Goal: Use online tool/utility

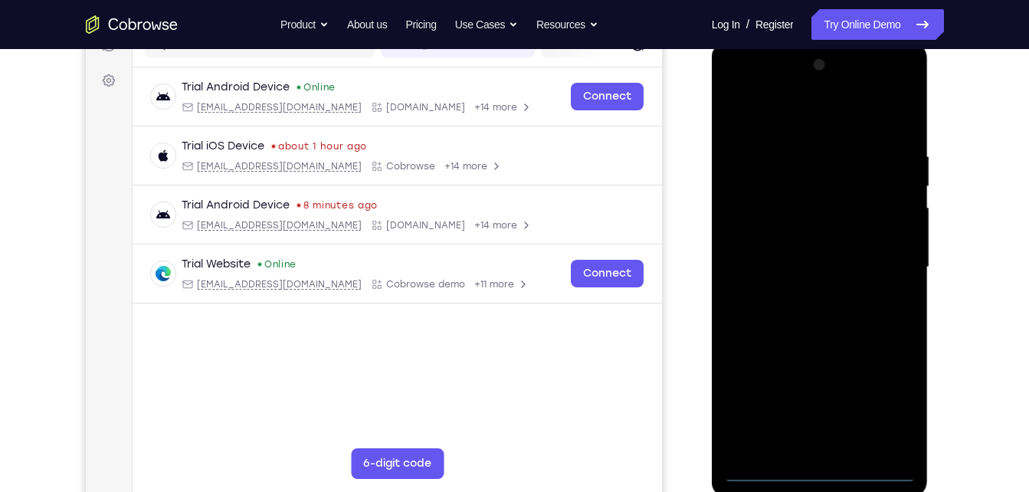
click at [827, 467] on div at bounding box center [820, 267] width 193 height 429
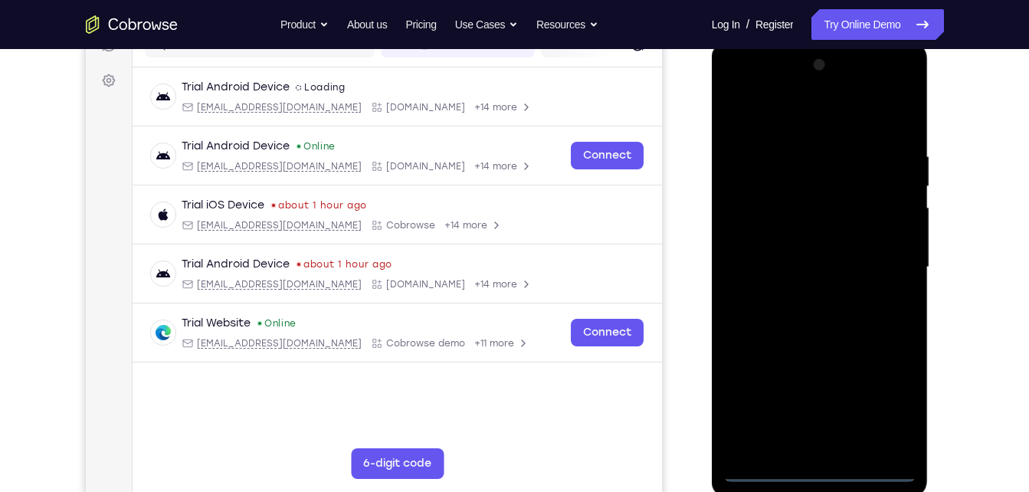
click at [883, 392] on div at bounding box center [820, 267] width 193 height 429
click at [744, 91] on div at bounding box center [820, 267] width 193 height 429
click at [747, 216] on div at bounding box center [820, 267] width 193 height 429
click at [778, 271] on div at bounding box center [820, 267] width 193 height 429
click at [813, 257] on div at bounding box center [820, 267] width 193 height 429
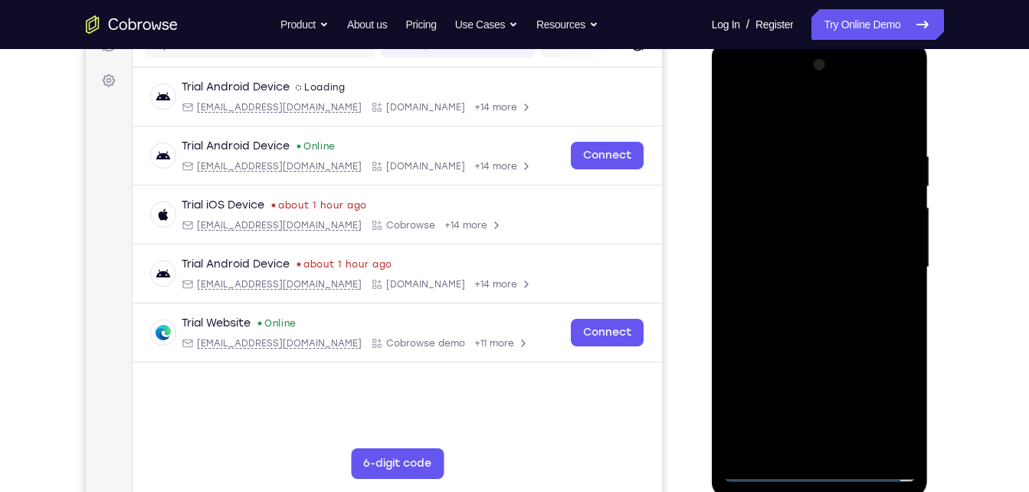
click at [842, 284] on div at bounding box center [820, 267] width 193 height 429
click at [852, 112] on div at bounding box center [820, 267] width 193 height 429
click at [838, 148] on div at bounding box center [820, 267] width 193 height 429
click at [781, 279] on div at bounding box center [820, 267] width 193 height 429
click at [900, 202] on div at bounding box center [820, 267] width 193 height 429
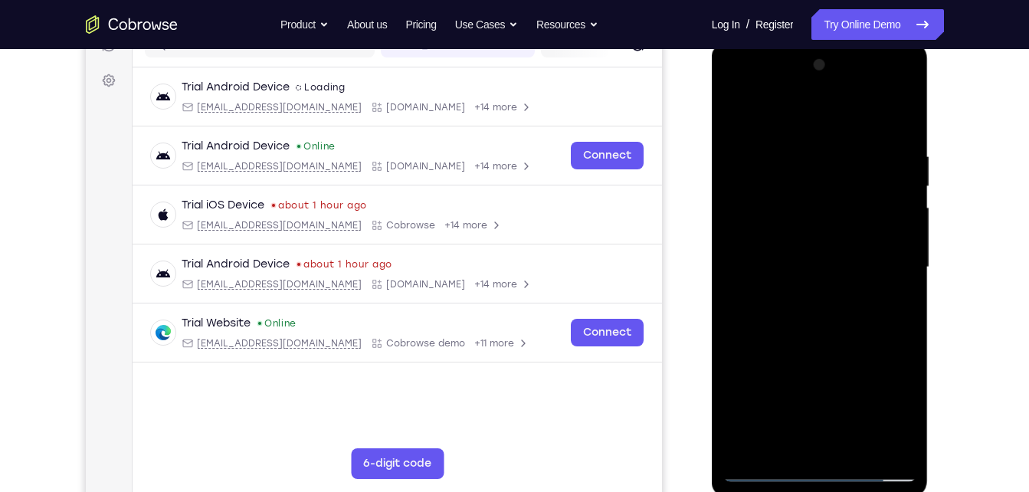
click at [819, 335] on div at bounding box center [820, 267] width 193 height 429
click at [805, 226] on div at bounding box center [820, 267] width 193 height 429
click at [904, 277] on div at bounding box center [820, 267] width 193 height 429
click at [908, 122] on div at bounding box center [820, 267] width 193 height 429
click at [742, 90] on div at bounding box center [820, 267] width 193 height 429
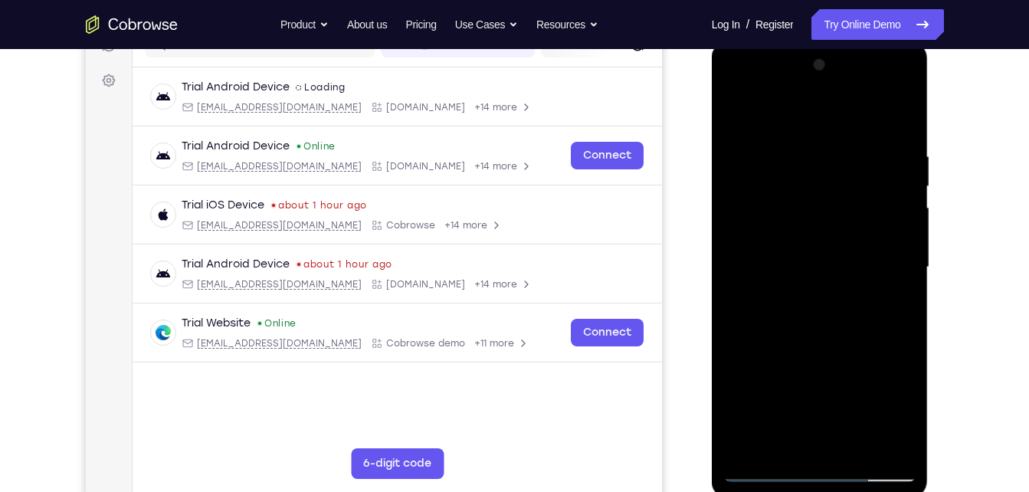
click at [889, 261] on div at bounding box center [820, 267] width 193 height 429
click at [806, 297] on div at bounding box center [820, 267] width 193 height 429
click at [822, 340] on div at bounding box center [820, 267] width 193 height 429
click at [811, 303] on div at bounding box center [820, 267] width 193 height 429
click at [810, 294] on div at bounding box center [820, 267] width 193 height 429
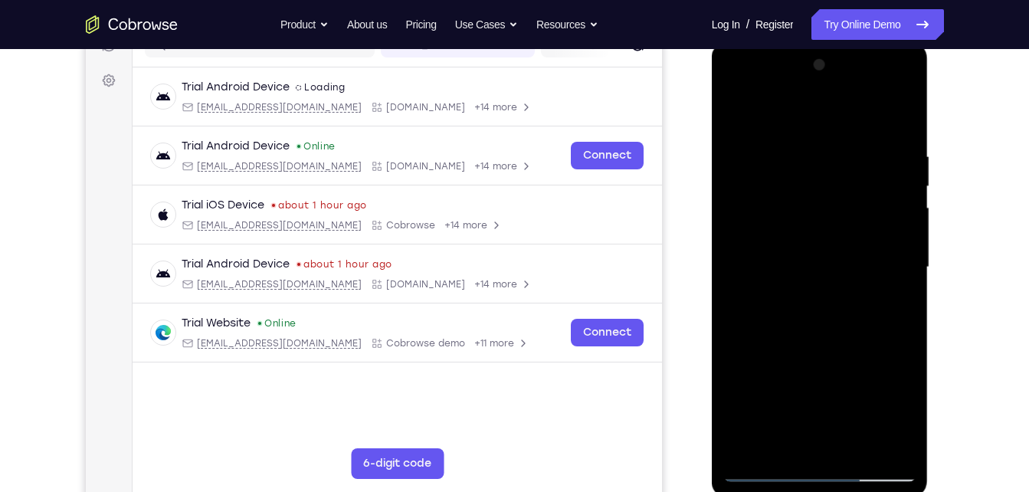
click at [804, 221] on div at bounding box center [820, 267] width 193 height 429
click at [798, 211] on div at bounding box center [820, 267] width 193 height 429
click at [740, 111] on div at bounding box center [820, 267] width 193 height 429
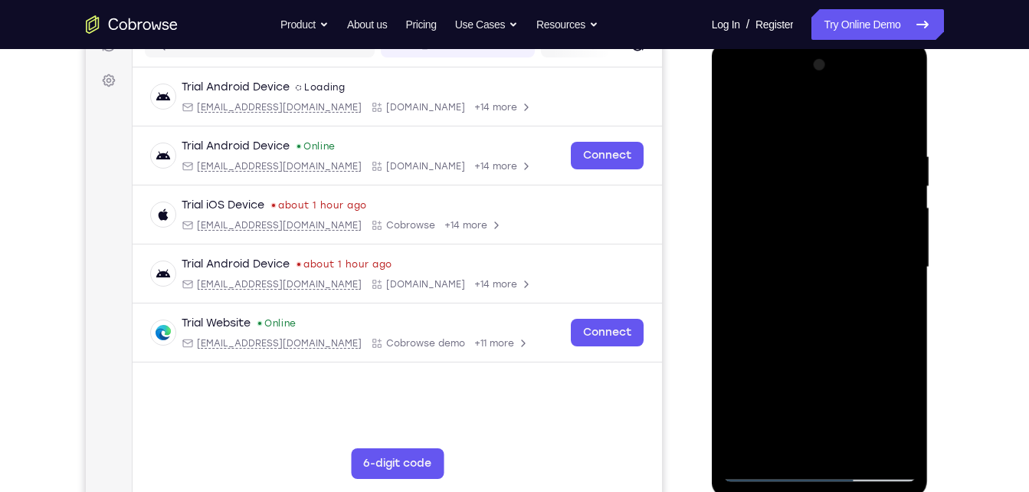
click at [860, 236] on div at bounding box center [820, 267] width 193 height 429
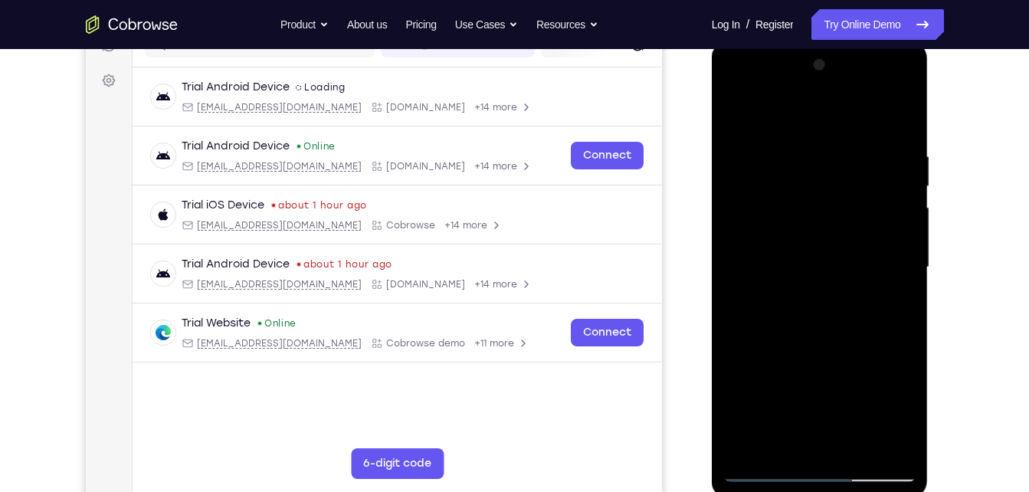
click at [860, 236] on div at bounding box center [820, 267] width 193 height 429
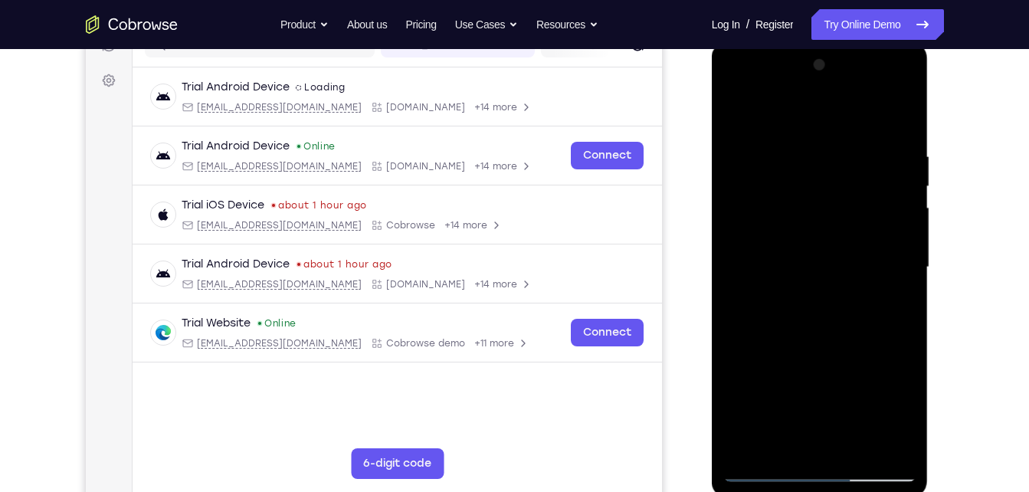
click at [860, 236] on div at bounding box center [820, 267] width 193 height 429
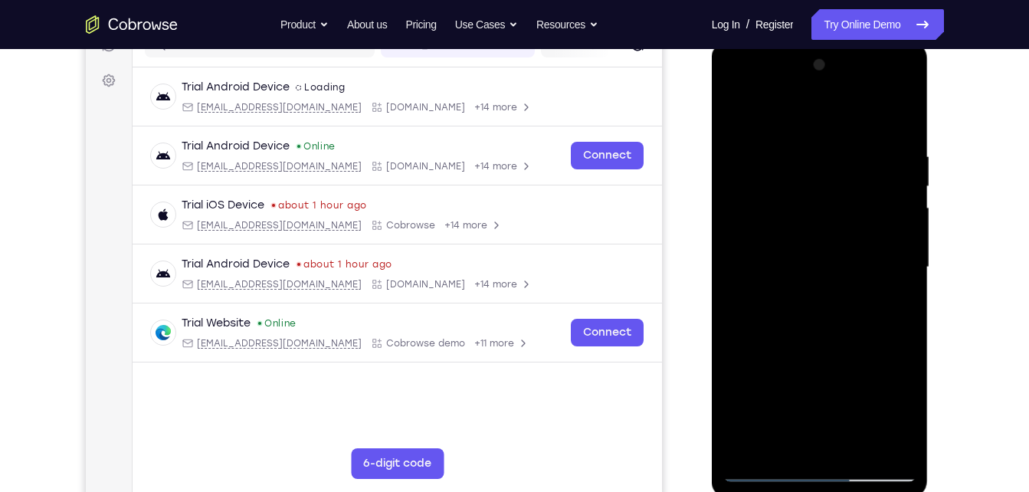
click at [860, 236] on div at bounding box center [820, 267] width 193 height 429
click at [813, 325] on div at bounding box center [820, 267] width 193 height 429
click at [852, 446] on div at bounding box center [820, 267] width 193 height 429
click at [837, 344] on div at bounding box center [820, 267] width 193 height 429
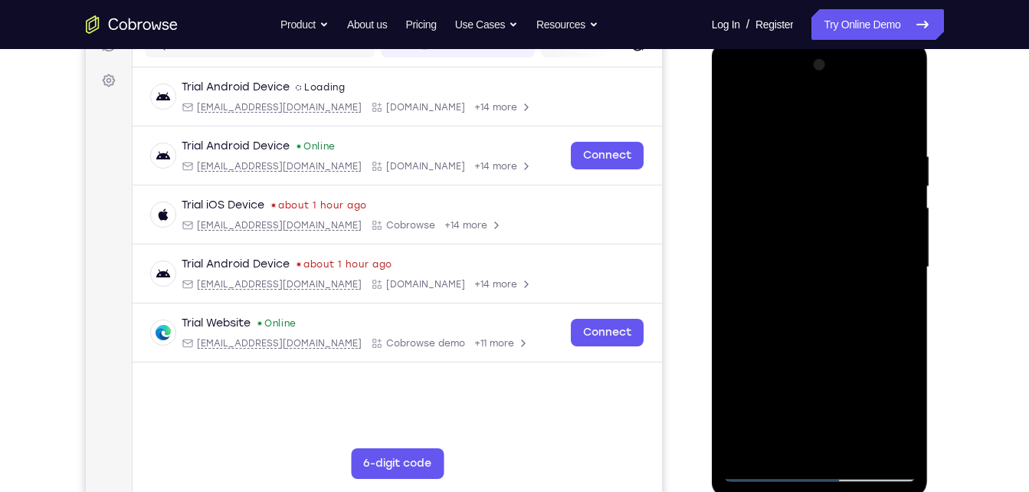
click at [738, 119] on div at bounding box center [820, 267] width 193 height 429
click at [786, 135] on div at bounding box center [820, 267] width 193 height 429
click at [877, 443] on div at bounding box center [820, 267] width 193 height 429
click at [808, 442] on div at bounding box center [820, 267] width 193 height 429
click at [882, 451] on div at bounding box center [820, 267] width 193 height 429
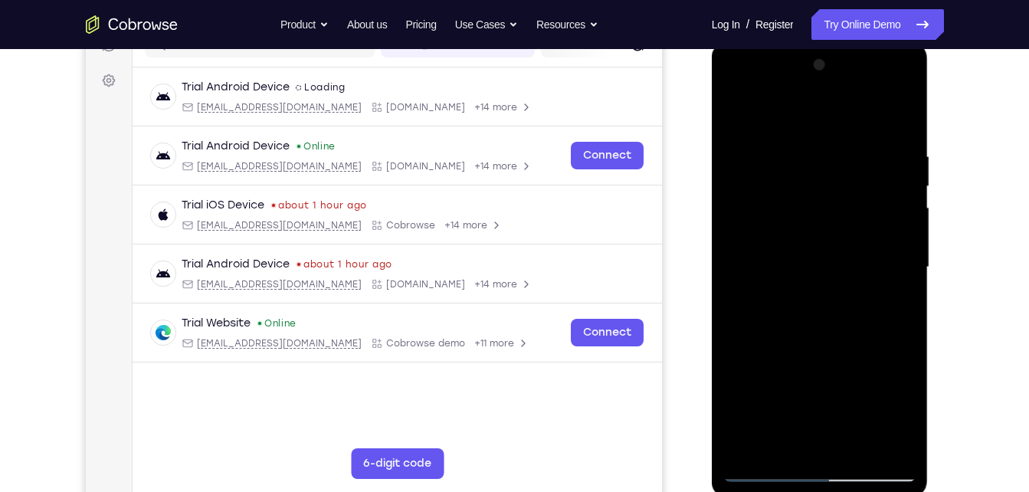
click at [859, 282] on div at bounding box center [820, 267] width 193 height 429
click at [859, 443] on div at bounding box center [820, 267] width 193 height 429
drag, startPoint x: 781, startPoint y: 281, endPoint x: 1002, endPoint y: 199, distance: 235.8
click at [931, 199] on html "Online web based iOS Simulators and Android Emulators. Run iPhone, iPad, Mobile…" at bounding box center [821, 271] width 218 height 460
click at [826, 232] on div at bounding box center [820, 267] width 193 height 429
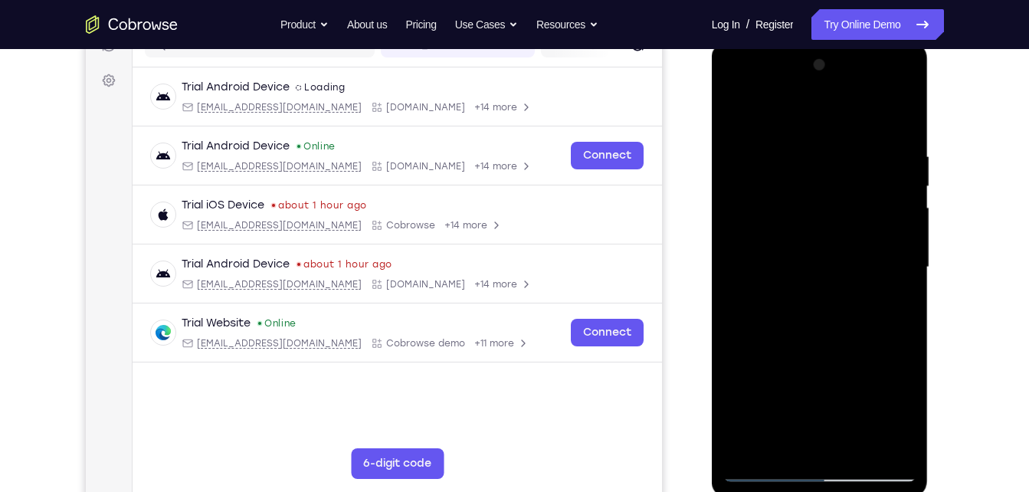
drag, startPoint x: 757, startPoint y: 241, endPoint x: 877, endPoint y: 220, distance: 121.4
click at [877, 220] on div at bounding box center [820, 267] width 193 height 429
click at [788, 435] on div at bounding box center [820, 267] width 193 height 429
click at [875, 447] on div at bounding box center [820, 267] width 193 height 429
click at [814, 234] on div at bounding box center [820, 267] width 193 height 429
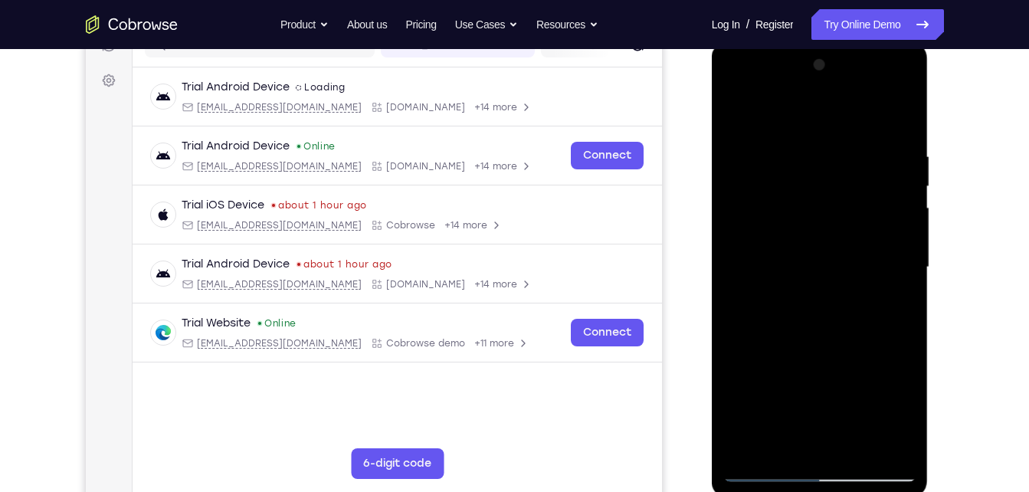
click at [845, 442] on div at bounding box center [820, 267] width 193 height 429
click at [892, 446] on div at bounding box center [820, 267] width 193 height 429
click at [901, 127] on div at bounding box center [820, 267] width 193 height 429
click at [901, 117] on div at bounding box center [820, 267] width 193 height 429
click at [855, 446] on div at bounding box center [820, 267] width 193 height 429
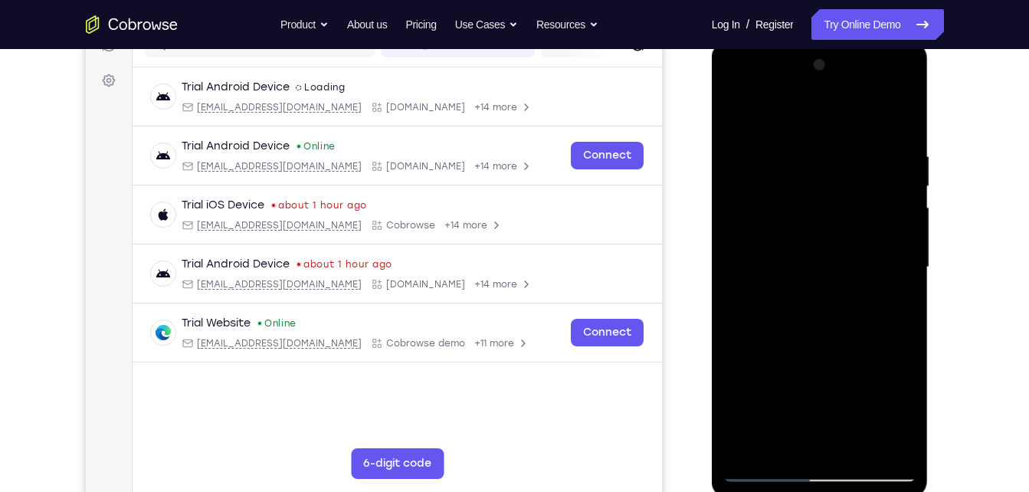
drag, startPoint x: 816, startPoint y: 218, endPoint x: 867, endPoint y: 523, distance: 308.6
click at [867, 491] on html "Online web based iOS Simulators and Android Emulators. Run iPhone, iPad, Mobile…" at bounding box center [821, 271] width 218 height 460
click at [790, 340] on div at bounding box center [820, 267] width 193 height 429
click at [771, 115] on div at bounding box center [820, 267] width 193 height 429
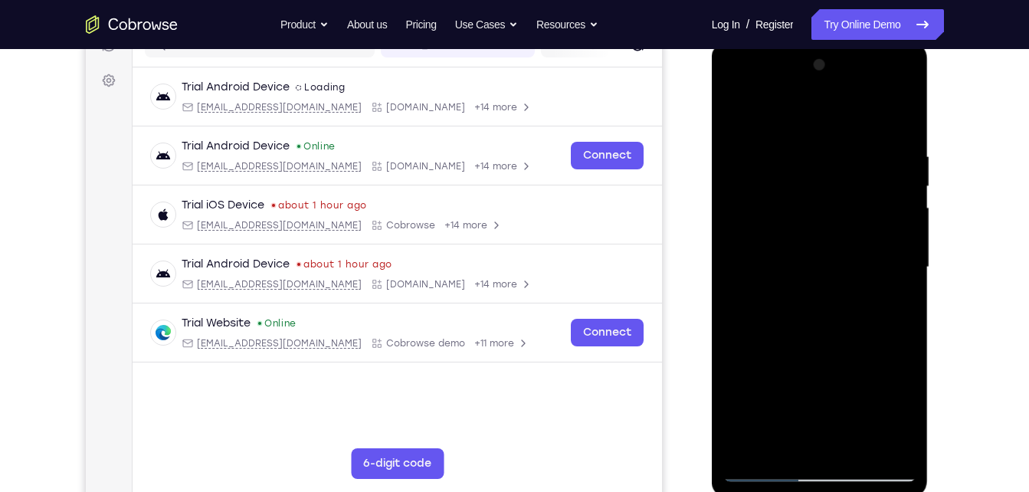
click at [742, 282] on div at bounding box center [820, 267] width 193 height 429
click at [893, 266] on div at bounding box center [820, 267] width 193 height 429
click at [891, 213] on div at bounding box center [820, 267] width 193 height 429
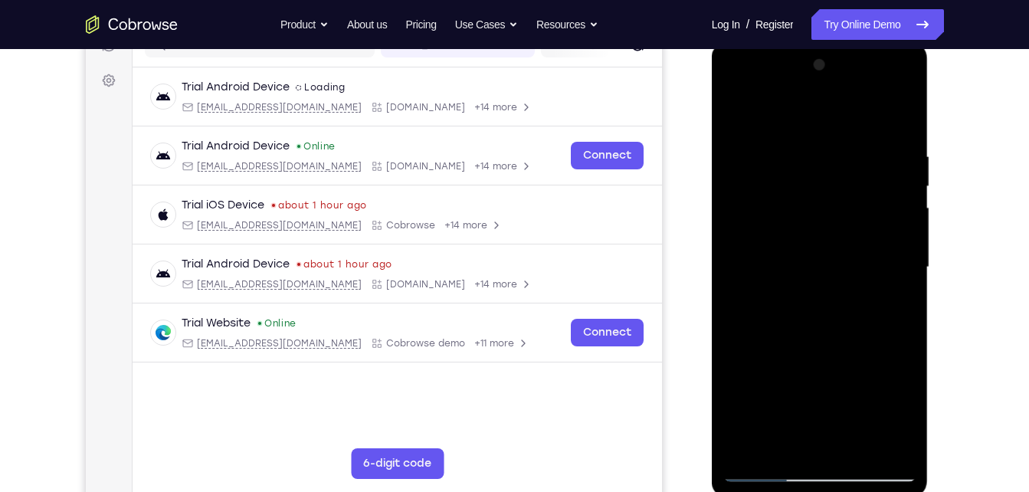
click at [891, 213] on div at bounding box center [820, 267] width 193 height 429
click at [764, 215] on div at bounding box center [820, 267] width 193 height 429
click at [864, 268] on div at bounding box center [820, 267] width 193 height 429
click at [883, 222] on div at bounding box center [820, 267] width 193 height 429
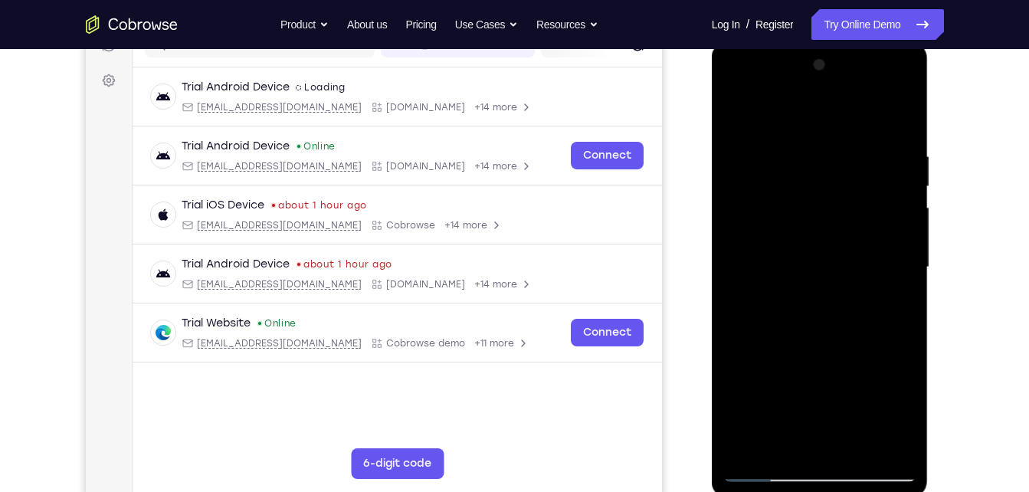
click at [883, 222] on div at bounding box center [820, 267] width 193 height 429
click at [878, 207] on div at bounding box center [820, 267] width 193 height 429
drag, startPoint x: 878, startPoint y: 207, endPoint x: 741, endPoint y: 211, distance: 137.3
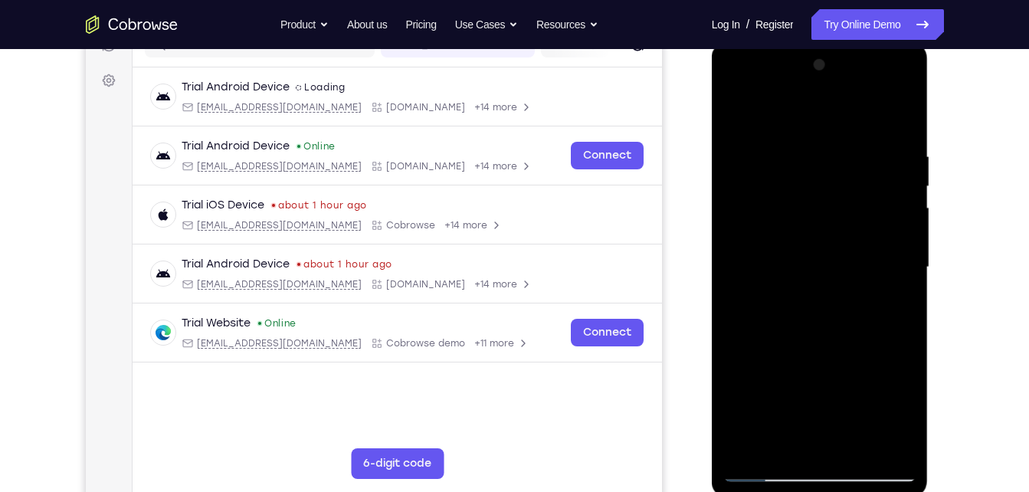
click at [741, 211] on div at bounding box center [820, 267] width 193 height 429
drag, startPoint x: 885, startPoint y: 189, endPoint x: 743, endPoint y: 194, distance: 142.7
click at [743, 194] on div at bounding box center [820, 267] width 193 height 429
click at [904, 68] on div at bounding box center [820, 267] width 193 height 429
click at [862, 451] on div at bounding box center [820, 267] width 193 height 429
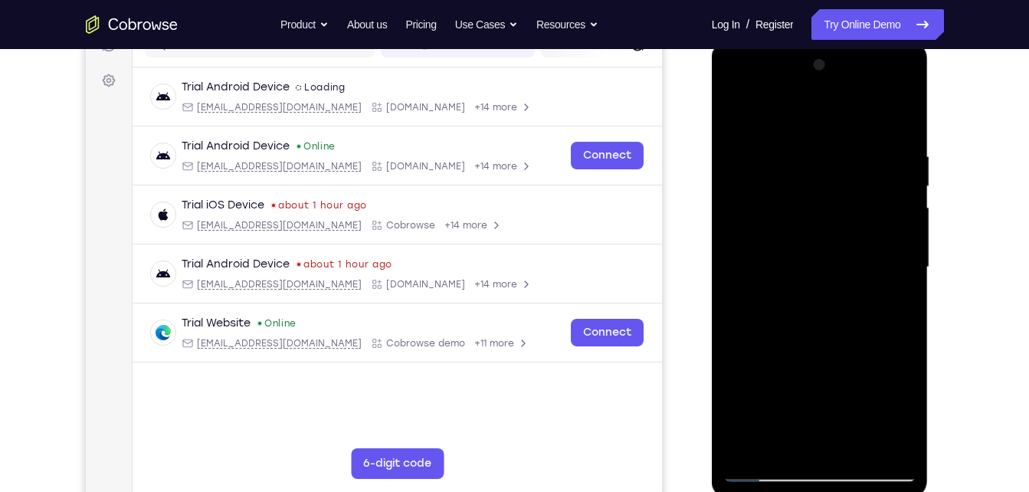
click at [733, 96] on div at bounding box center [820, 267] width 193 height 429
click at [756, 224] on div at bounding box center [820, 267] width 193 height 429
click at [825, 241] on div at bounding box center [820, 267] width 193 height 429
click at [874, 442] on div at bounding box center [820, 267] width 193 height 429
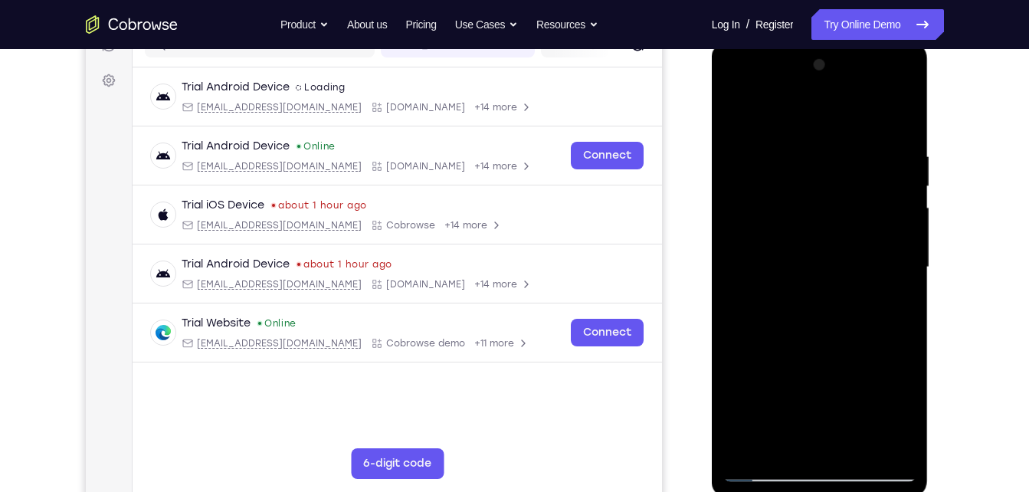
click at [874, 442] on div at bounding box center [820, 267] width 193 height 429
click at [904, 281] on div at bounding box center [820, 267] width 193 height 429
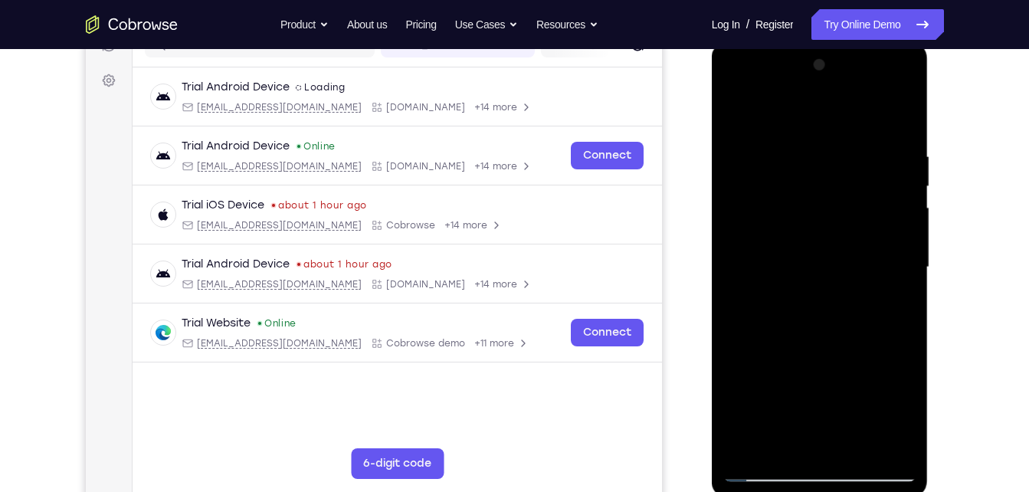
click at [904, 281] on div at bounding box center [820, 267] width 193 height 429
drag, startPoint x: 900, startPoint y: 198, endPoint x: 753, endPoint y: 222, distance: 149.1
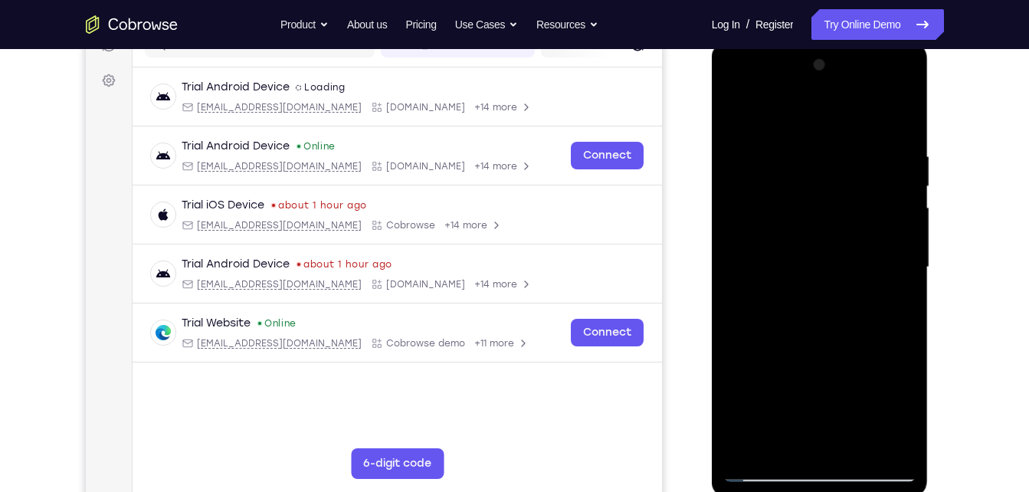
click at [753, 222] on div at bounding box center [820, 267] width 193 height 429
click at [897, 273] on div at bounding box center [820, 267] width 193 height 429
drag, startPoint x: 895, startPoint y: 228, endPoint x: 763, endPoint y: 253, distance: 134.1
click at [763, 253] on div at bounding box center [820, 267] width 193 height 429
drag, startPoint x: 887, startPoint y: 240, endPoint x: 727, endPoint y: 229, distance: 160.6
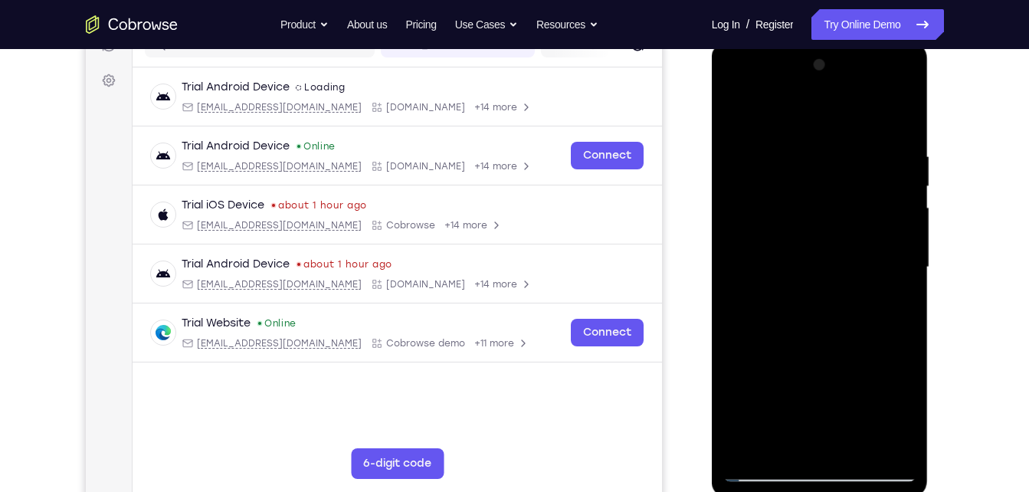
click at [727, 229] on div at bounding box center [820, 267] width 193 height 429
drag, startPoint x: 903, startPoint y: 225, endPoint x: 765, endPoint y: 199, distance: 140.3
click at [765, 199] on div at bounding box center [820, 267] width 193 height 429
drag, startPoint x: 877, startPoint y: 199, endPoint x: 770, endPoint y: 208, distance: 106.9
click at [770, 208] on div at bounding box center [820, 267] width 193 height 429
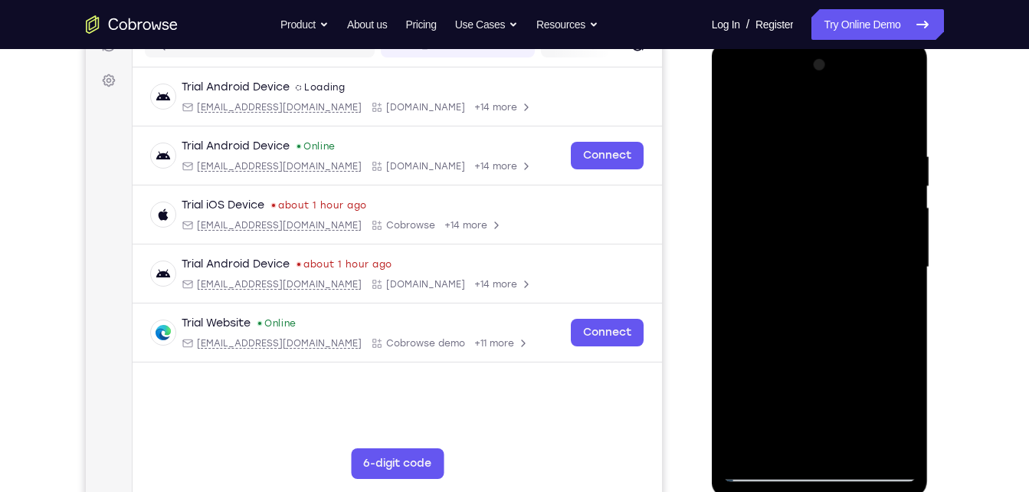
drag, startPoint x: 870, startPoint y: 205, endPoint x: 739, endPoint y: 202, distance: 131.1
click at [739, 202] on div at bounding box center [820, 267] width 193 height 429
click at [909, 125] on div at bounding box center [820, 267] width 193 height 429
drag, startPoint x: 848, startPoint y: 361, endPoint x: 816, endPoint y: 188, distance: 176.2
click at [816, 188] on div at bounding box center [820, 267] width 193 height 429
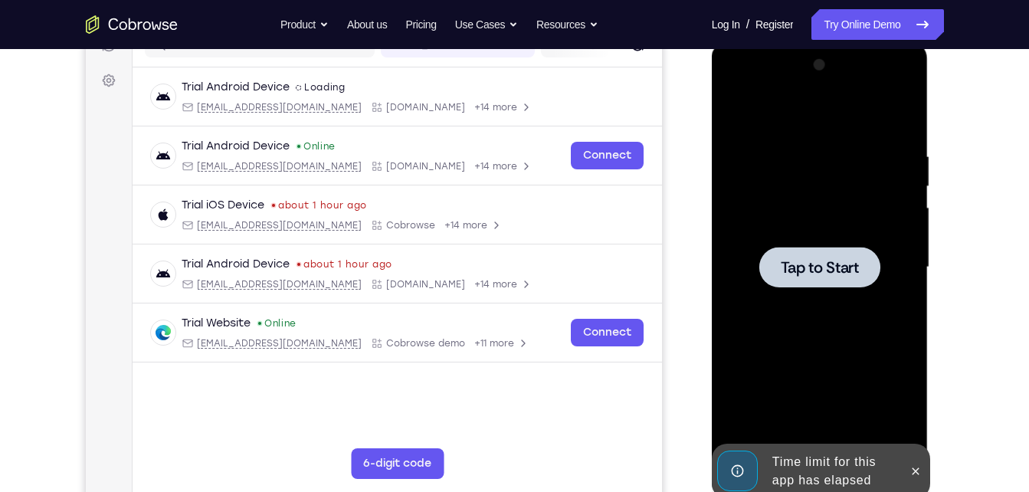
drag, startPoint x: 857, startPoint y: 351, endPoint x: 816, endPoint y: 103, distance: 250.9
click at [816, 41] on div "Tap to Start" at bounding box center [820, 41] width 217 height 0
